Goal: Check status: Check status

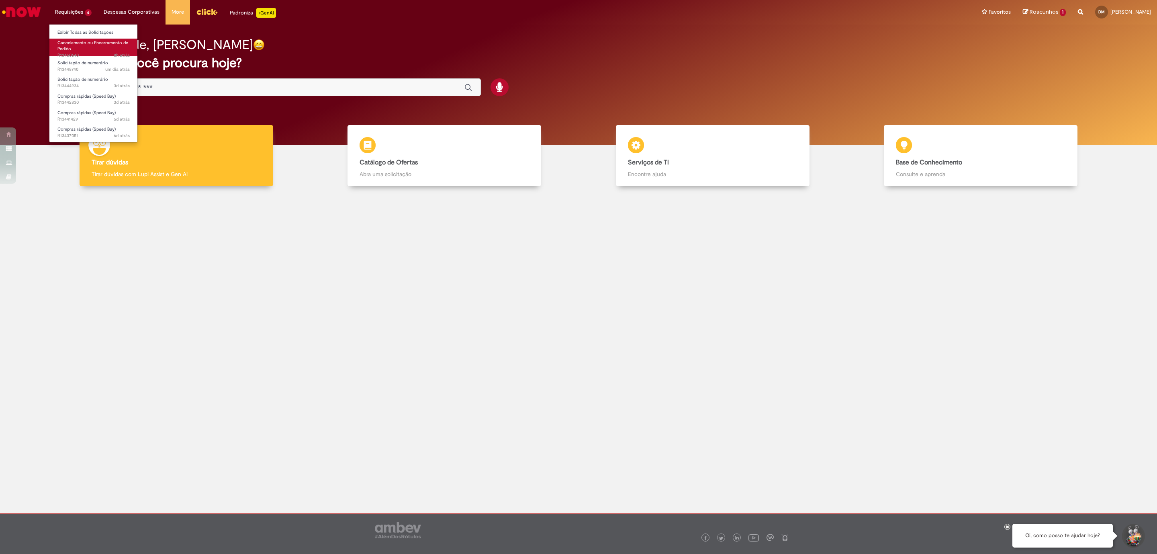
click at [93, 41] on span "Cancelamento ou Encerramento de Pedido" at bounding box center [92, 46] width 71 height 12
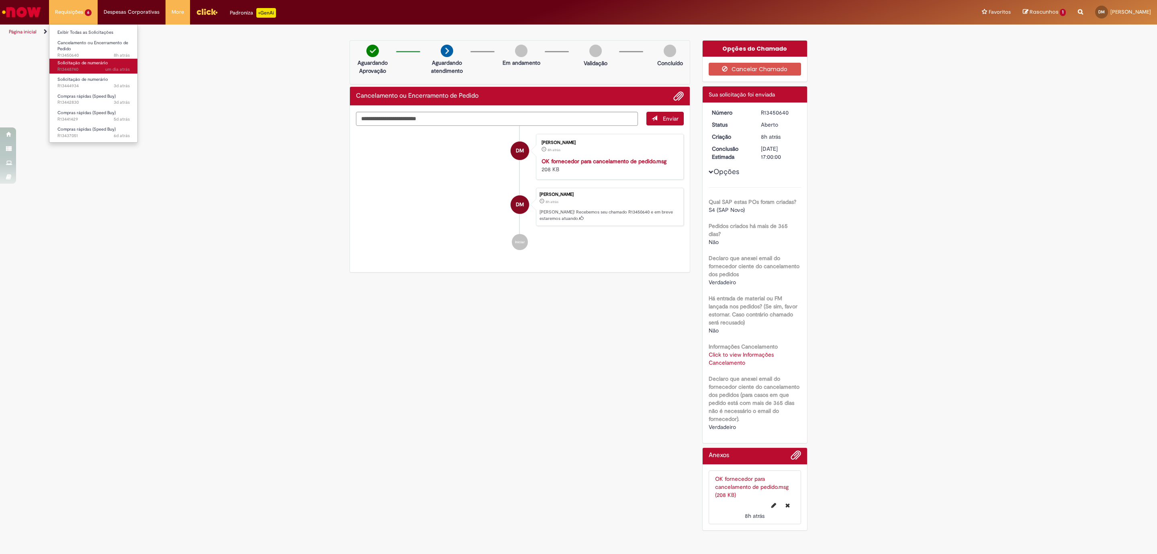
click at [101, 66] on link "Solicitação de numerário um dia atrás um dia atrás R13448740" at bounding box center [93, 66] width 88 height 15
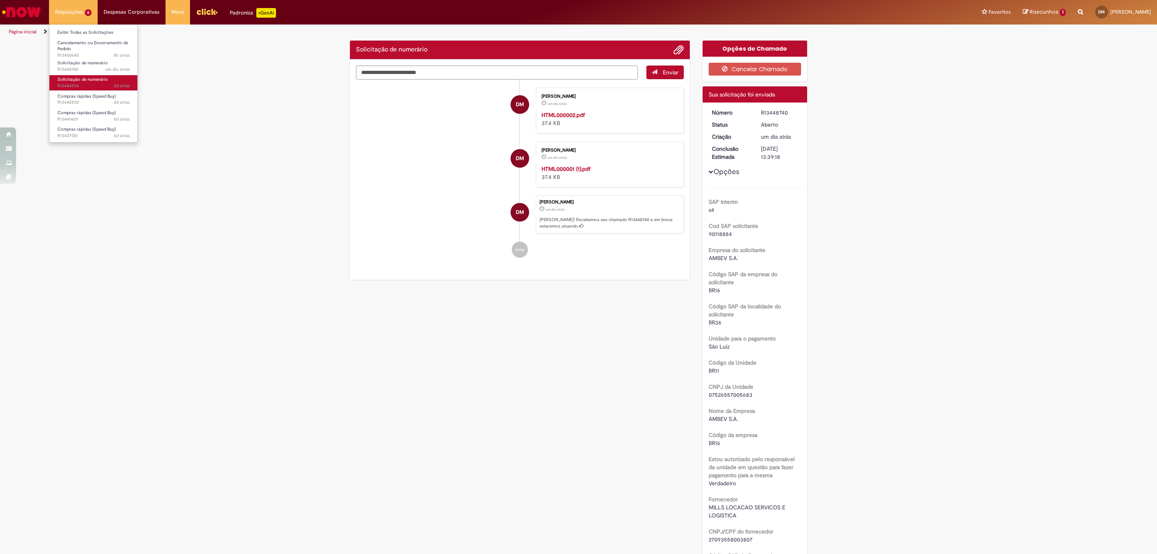
click at [96, 82] on link "Solicitação de numerário 3d atrás 3 dias atrás R13444934" at bounding box center [93, 82] width 88 height 15
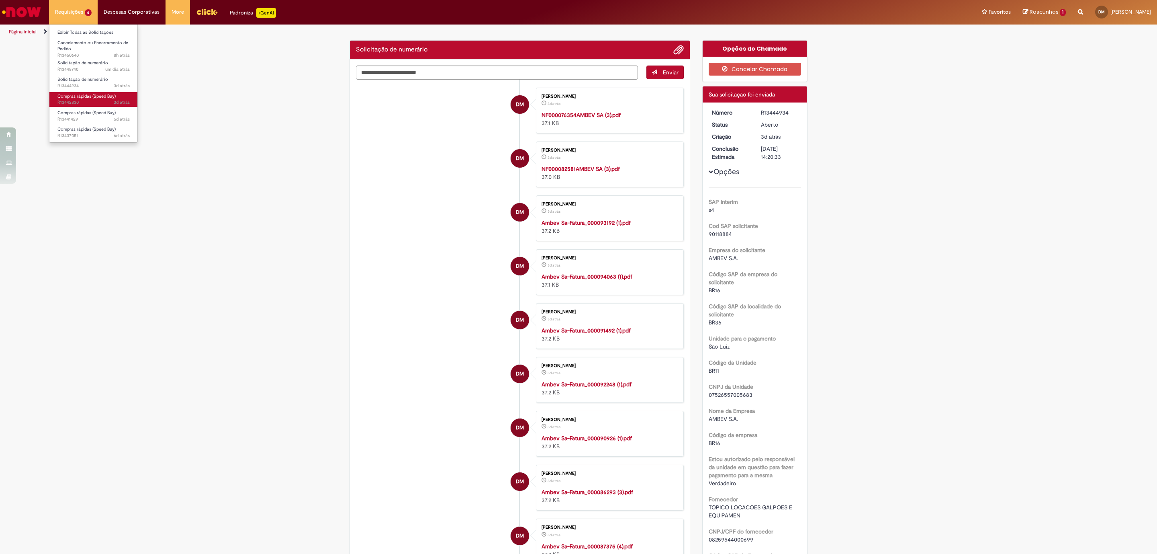
click at [94, 98] on span "Compras rápidas (Speed Buy)" at bounding box center [86, 96] width 58 height 6
